Goal: Task Accomplishment & Management: Use online tool/utility

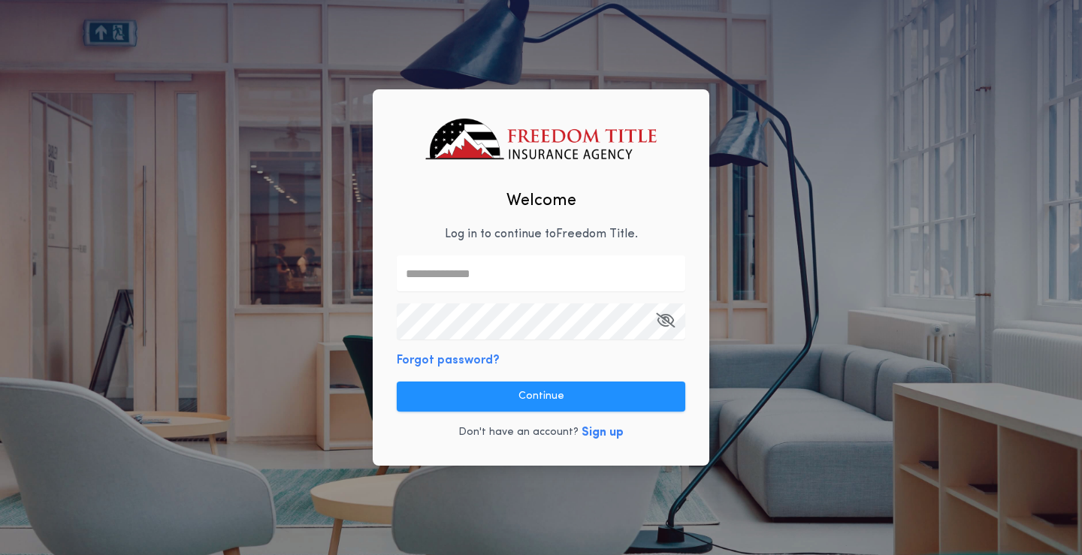
click at [475, 257] on input "text" at bounding box center [541, 273] width 289 height 36
type input "**********"
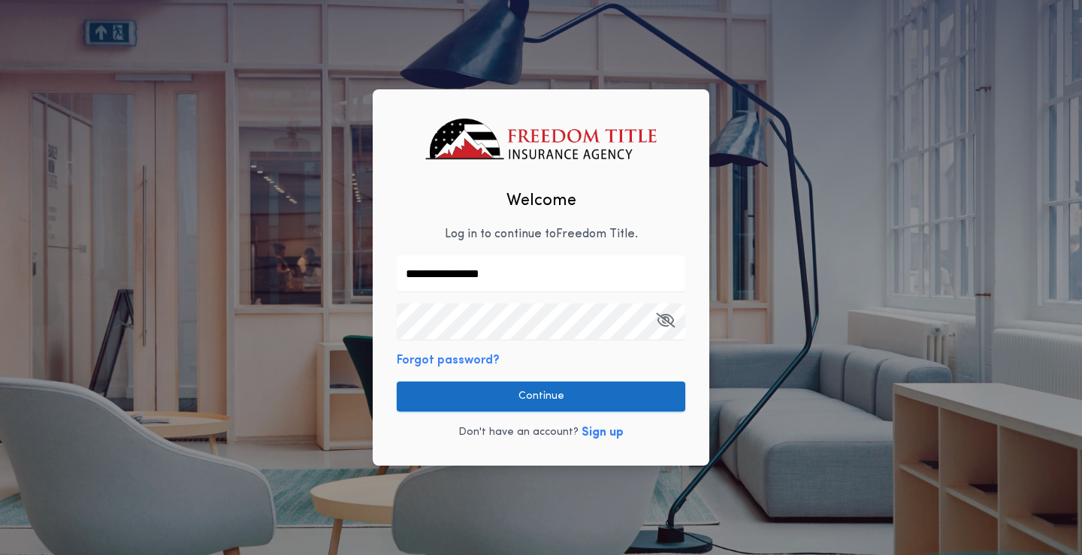
click at [494, 386] on button "Continue" at bounding box center [541, 397] width 289 height 30
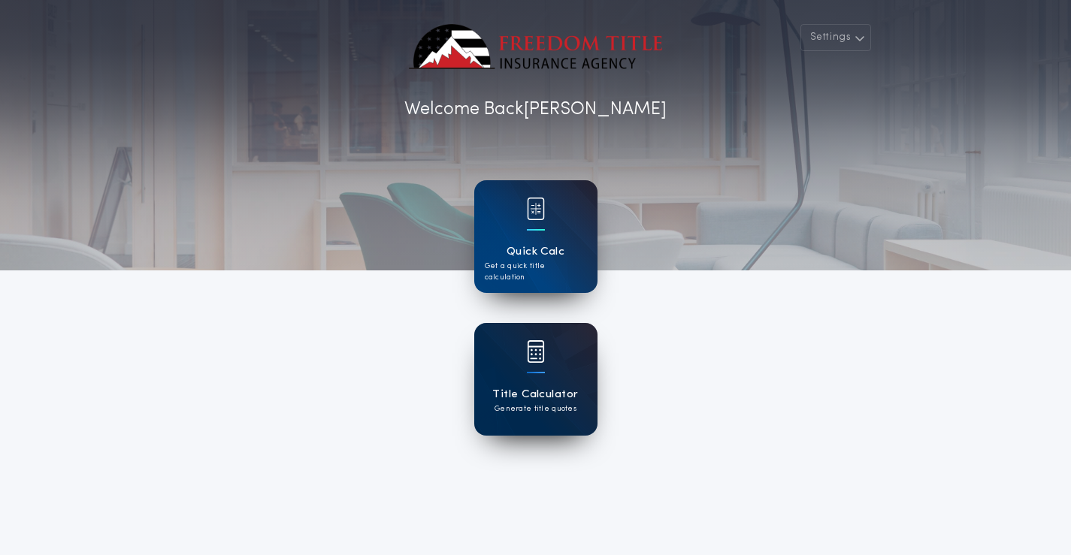
click at [536, 366] on div at bounding box center [536, 361] width 18 height 42
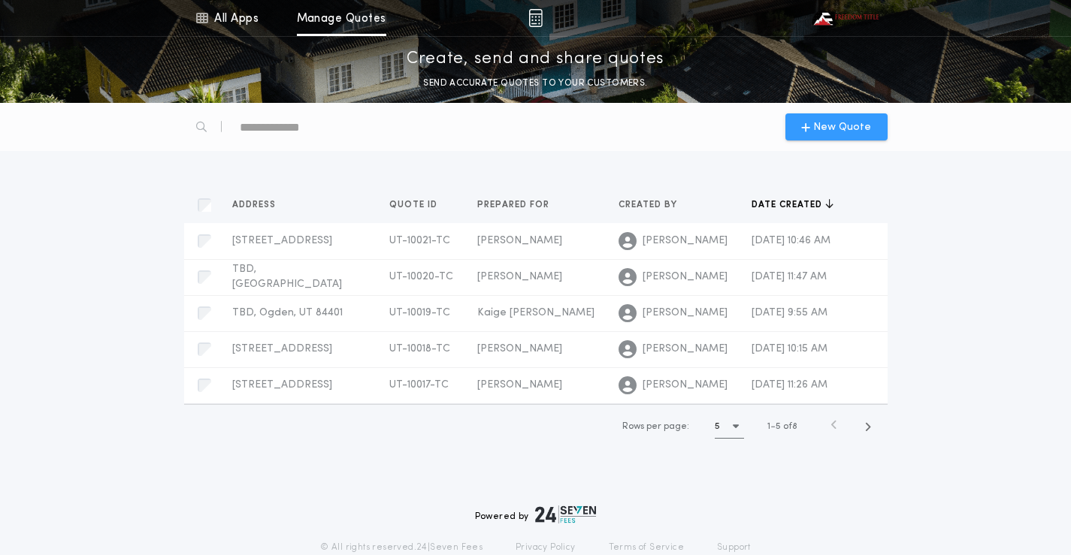
click at [861, 135] on span "New Quote" at bounding box center [842, 127] width 58 height 16
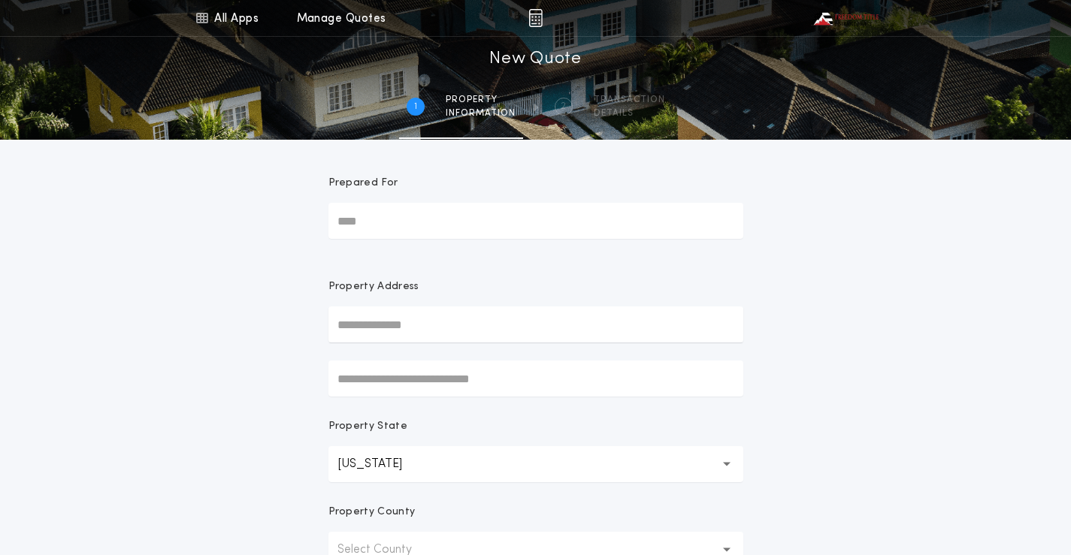
click at [483, 220] on input "Prepared For" at bounding box center [535, 221] width 415 height 36
type input "**********"
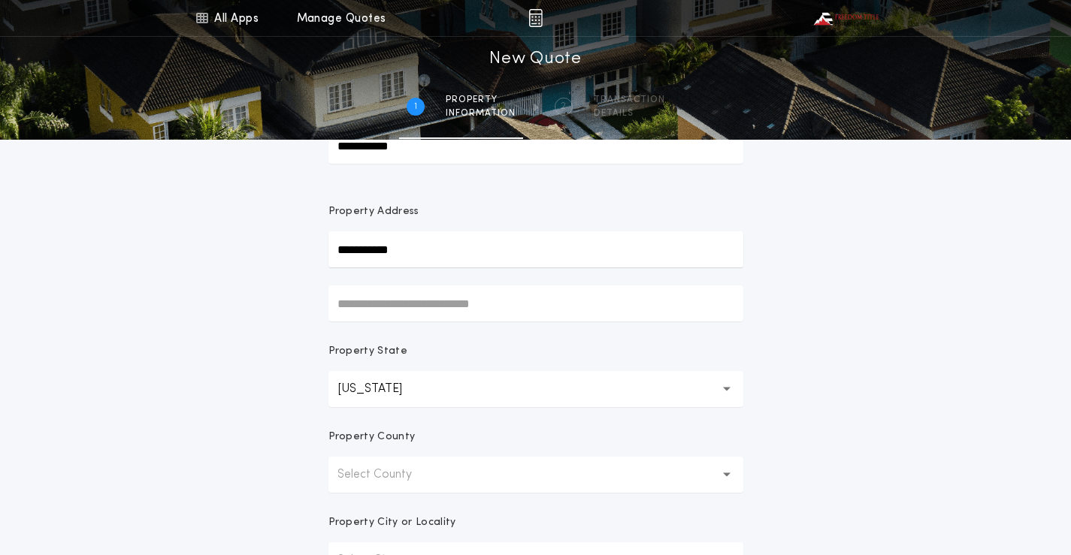
click at [375, 473] on p "Select County" at bounding box center [386, 475] width 98 height 18
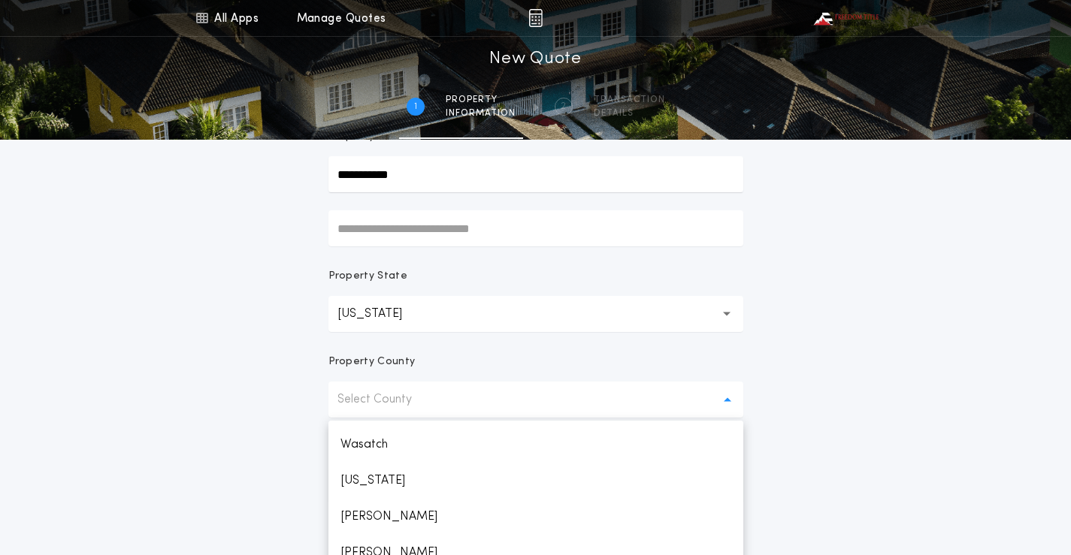
scroll to position [301, 0]
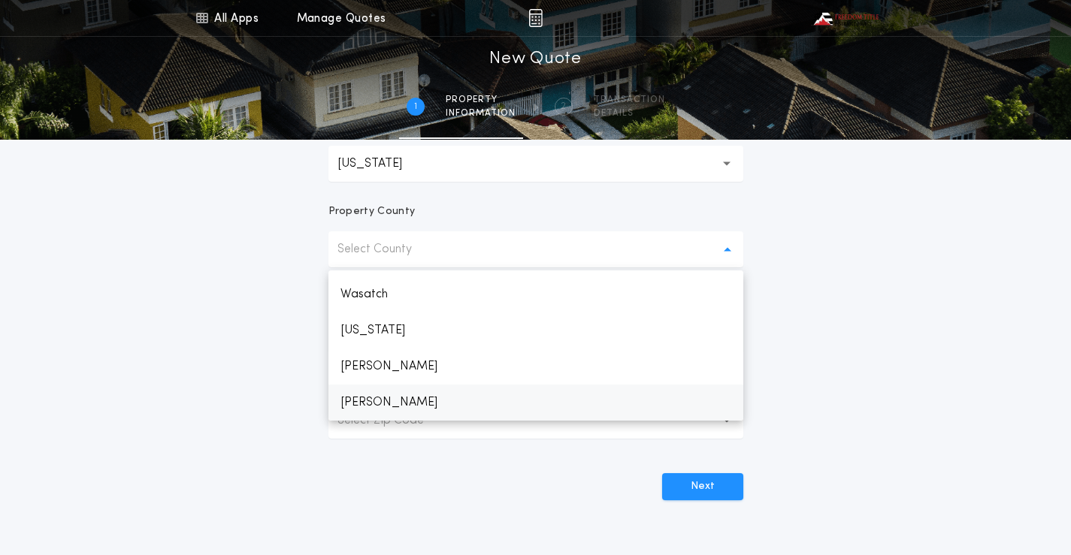
click at [373, 407] on p "[PERSON_NAME]" at bounding box center [535, 403] width 415 height 36
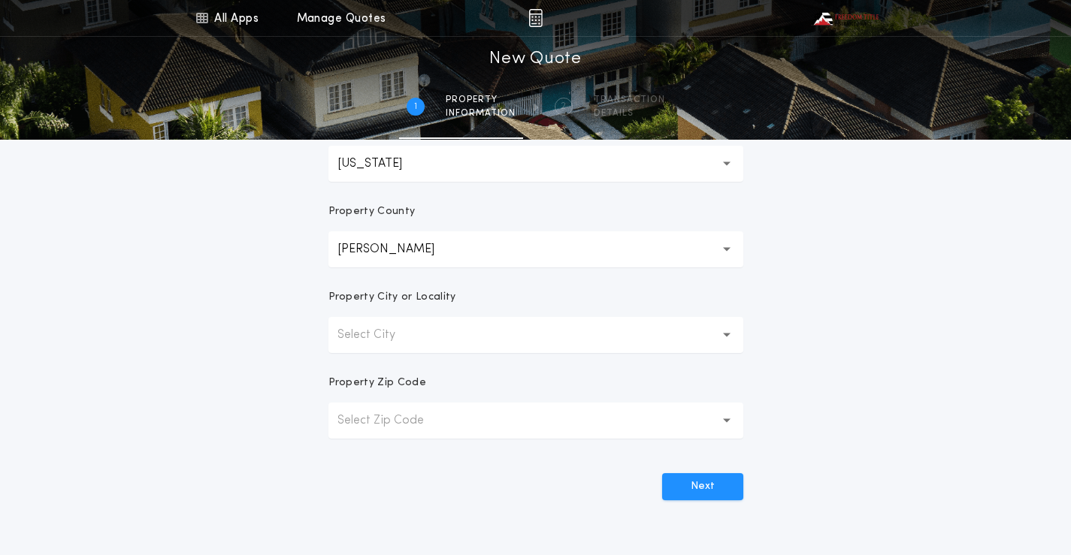
click at [396, 342] on p "Select City" at bounding box center [378, 335] width 82 height 18
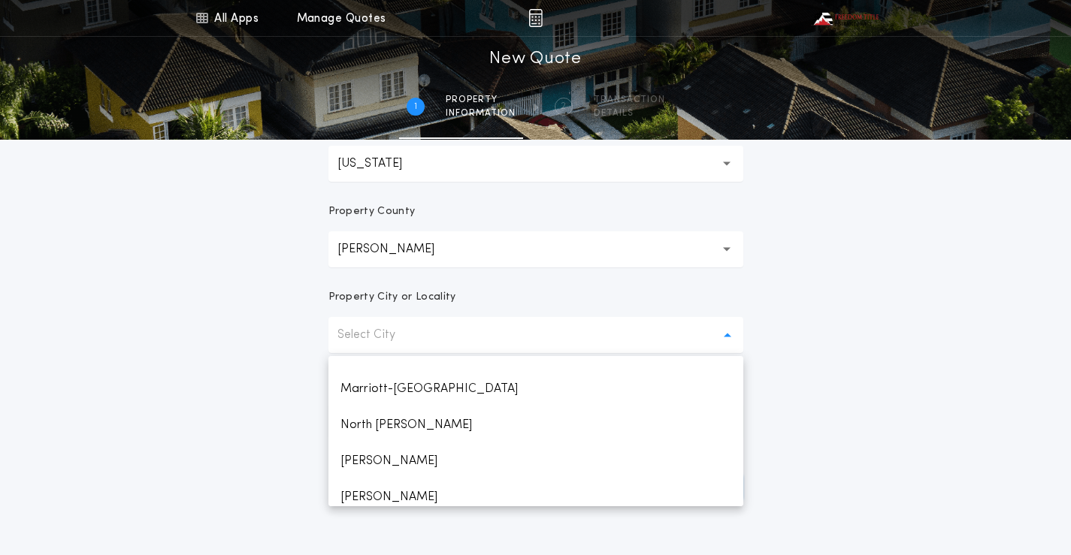
scroll to position [601, 0]
click at [349, 388] on p "[PERSON_NAME]" at bounding box center [535, 386] width 415 height 36
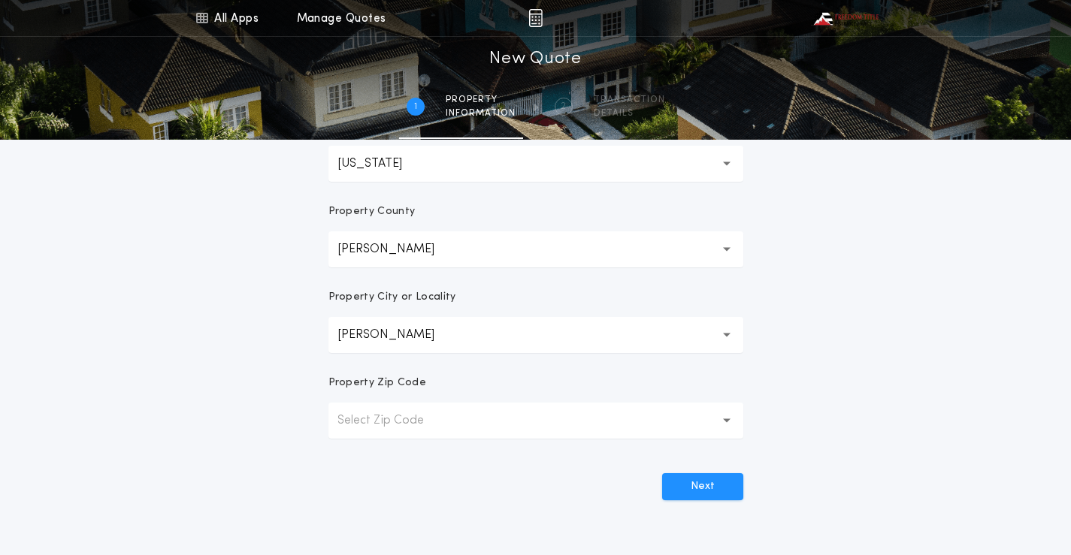
click at [376, 416] on p "Select Zip Code" at bounding box center [392, 421] width 110 height 18
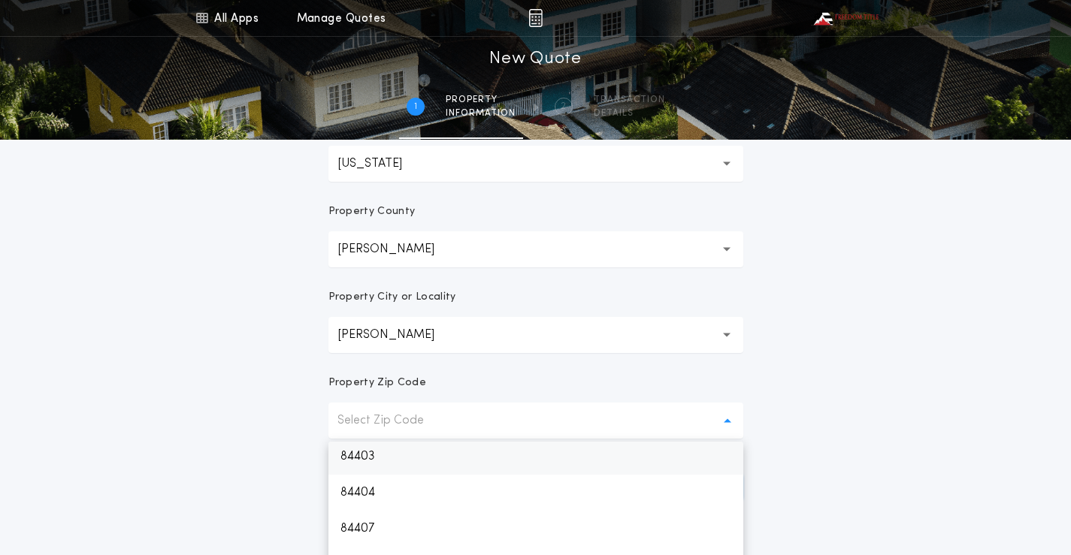
click at [367, 455] on p "84403" at bounding box center [535, 457] width 415 height 36
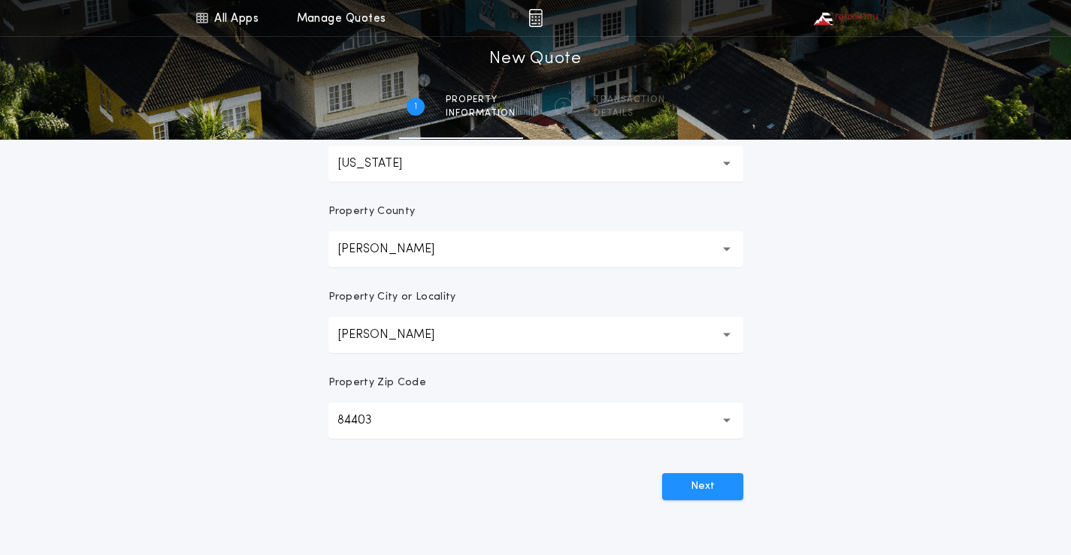
click at [853, 354] on div "**********" at bounding box center [535, 128] width 1071 height 859
click at [705, 479] on button "Next" at bounding box center [702, 486] width 81 height 27
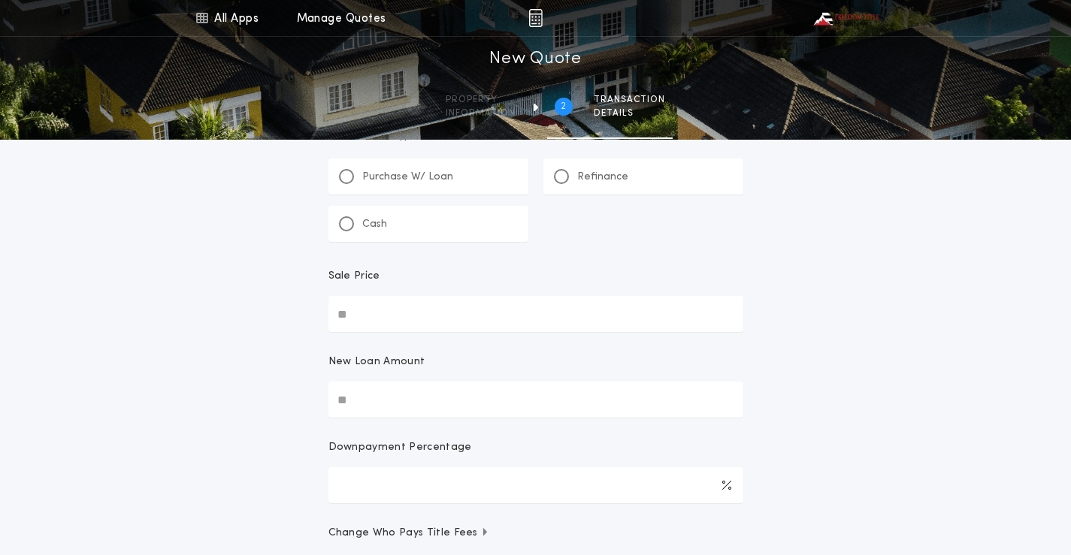
scroll to position [0, 0]
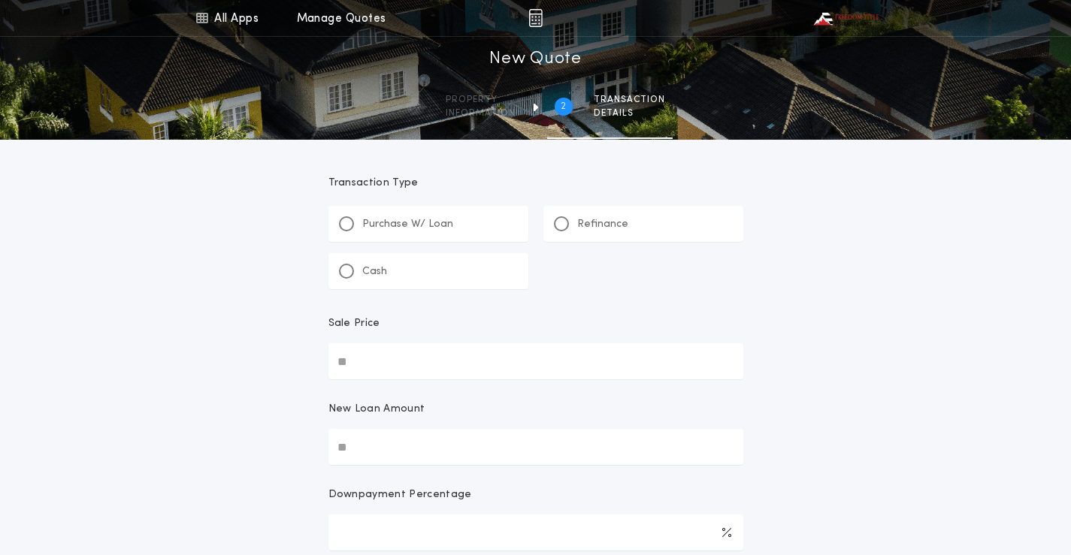
click at [552, 222] on div "Refinance" at bounding box center [643, 224] width 200 height 36
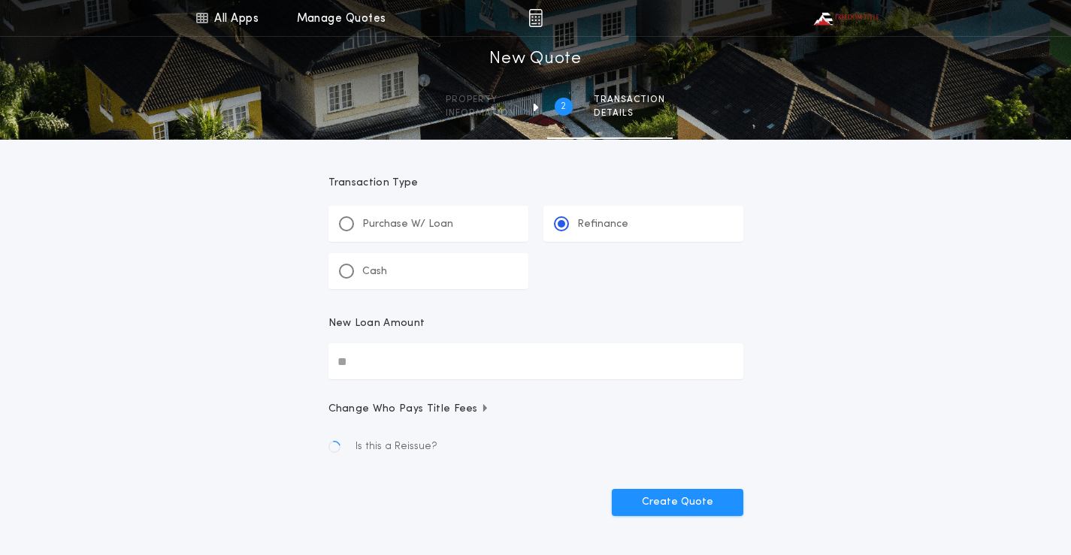
click at [396, 352] on input "New Loan Amount" at bounding box center [535, 361] width 415 height 36
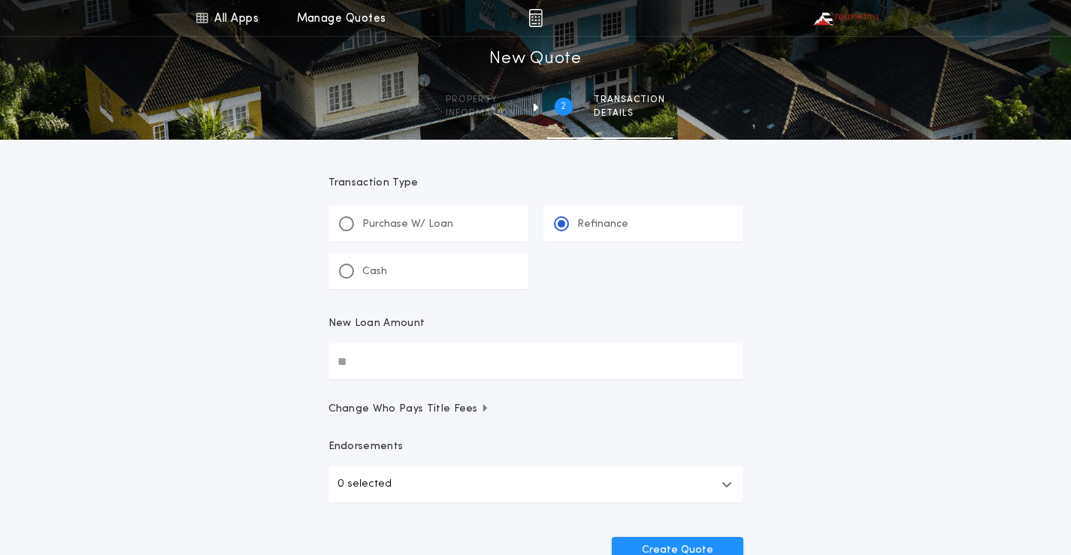
drag, startPoint x: 370, startPoint y: 366, endPoint x: 355, endPoint y: 366, distance: 15.0
click at [355, 366] on input "New Loan Amount" at bounding box center [535, 361] width 415 height 36
type input "********"
click at [842, 352] on div "All Apps Quick Calc Title Calculator Menu All Apps Manage Quotes 2 /2 New Quote…" at bounding box center [535, 311] width 1071 height 622
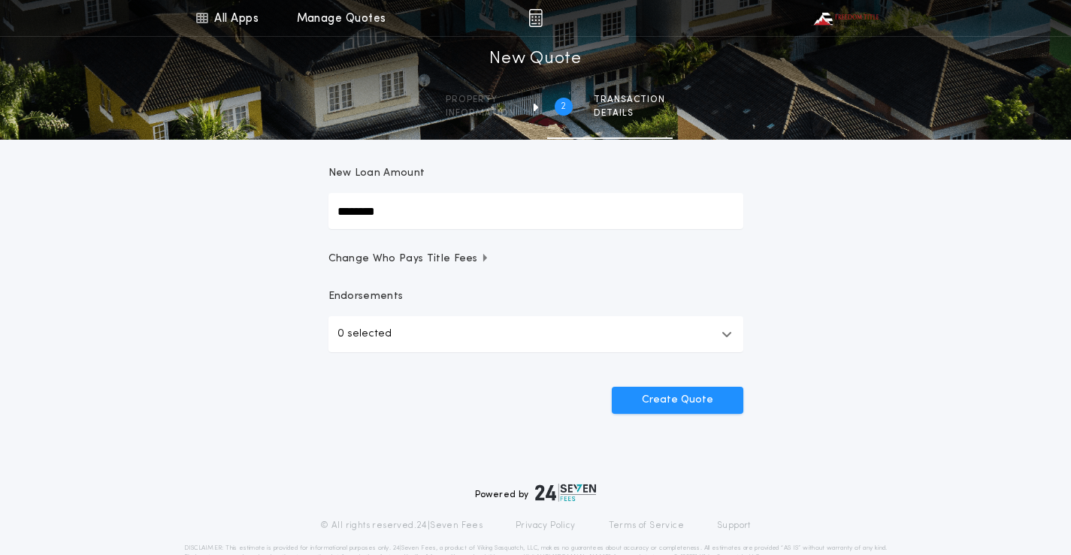
click at [723, 346] on button "0 selected" at bounding box center [535, 334] width 415 height 36
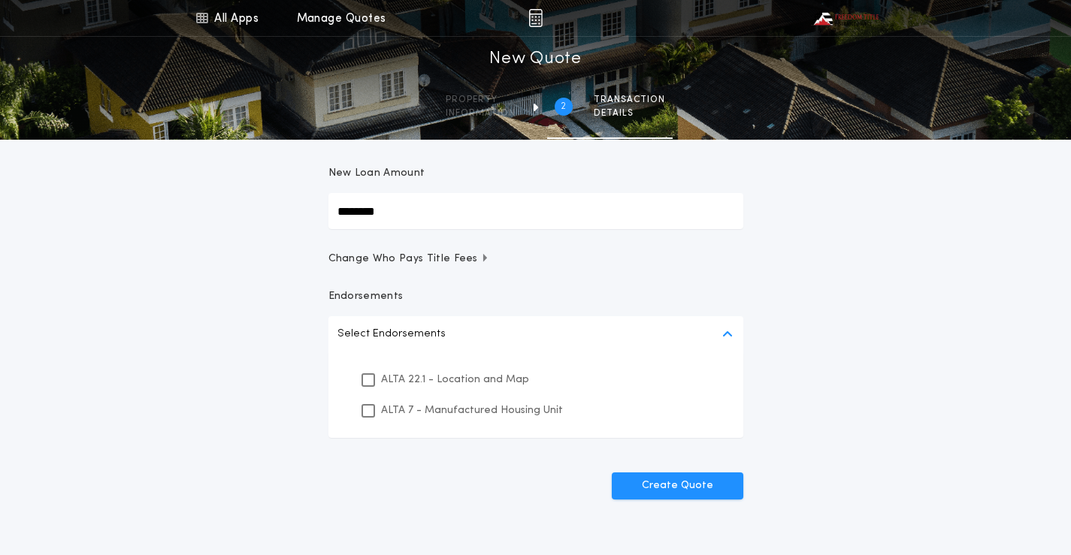
click at [723, 346] on icon "button" at bounding box center [727, 334] width 8 height 36
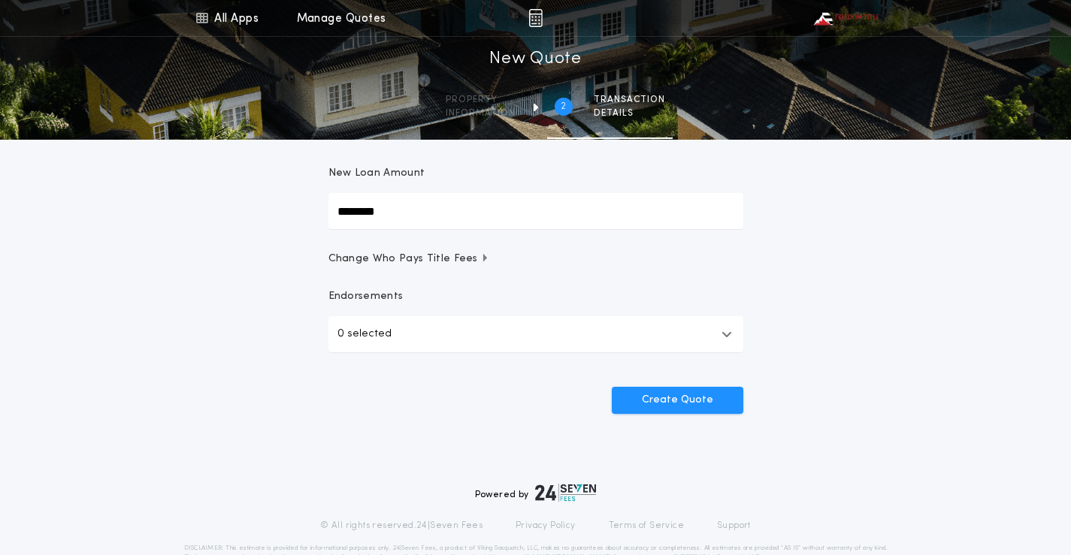
click at [723, 346] on button "0 selected" at bounding box center [535, 334] width 415 height 36
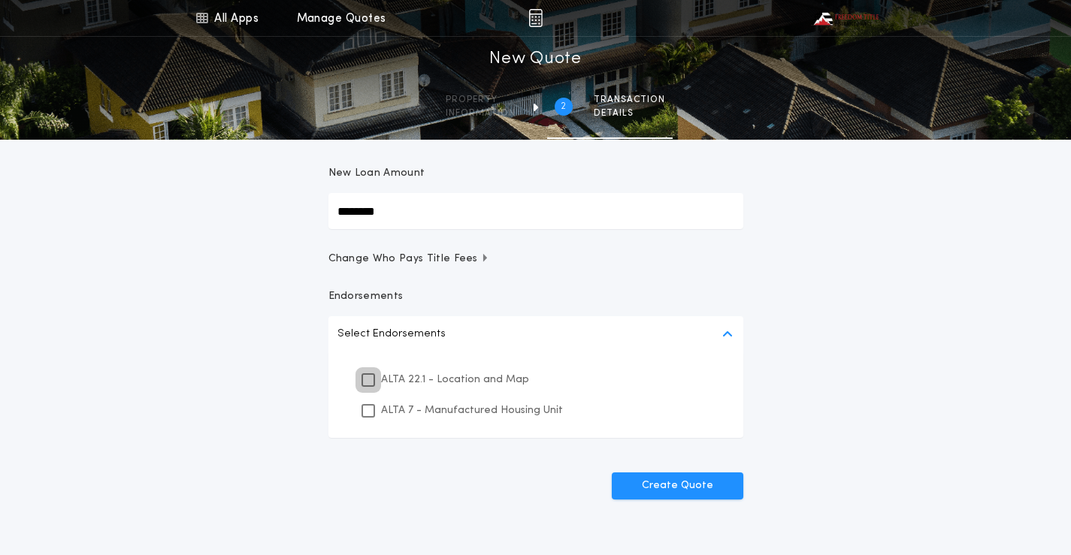
click at [372, 379] on icon at bounding box center [368, 380] width 9 height 11
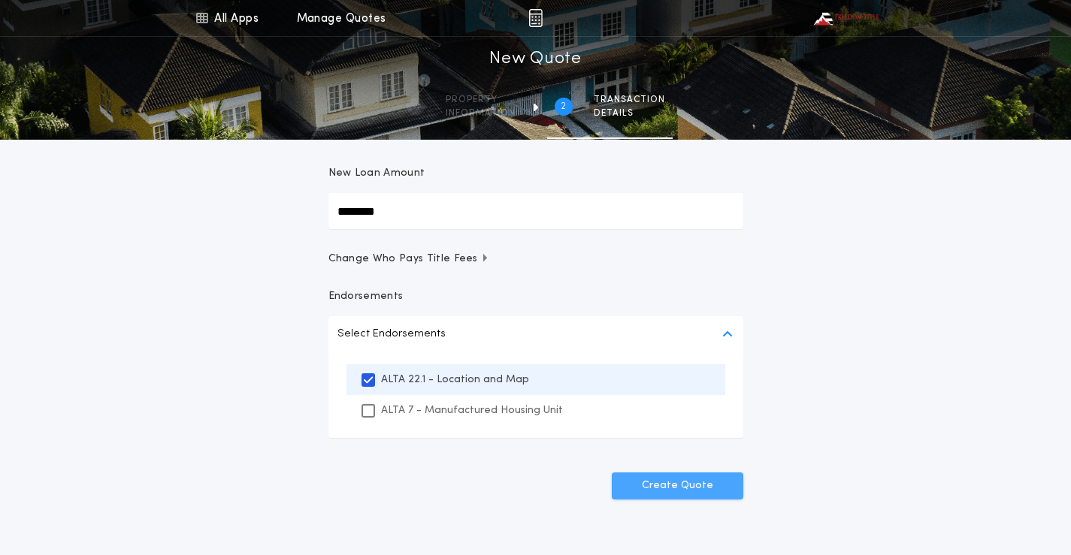
click at [658, 494] on button "Create Quote" at bounding box center [677, 486] width 131 height 27
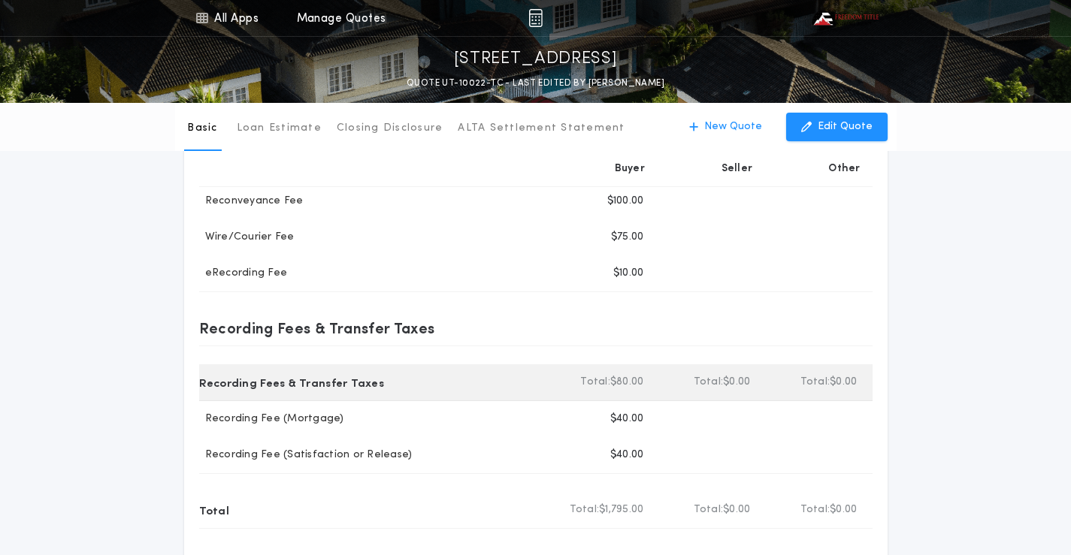
scroll to position [601, 0]
